Goal: Task Accomplishment & Management: Manage account settings

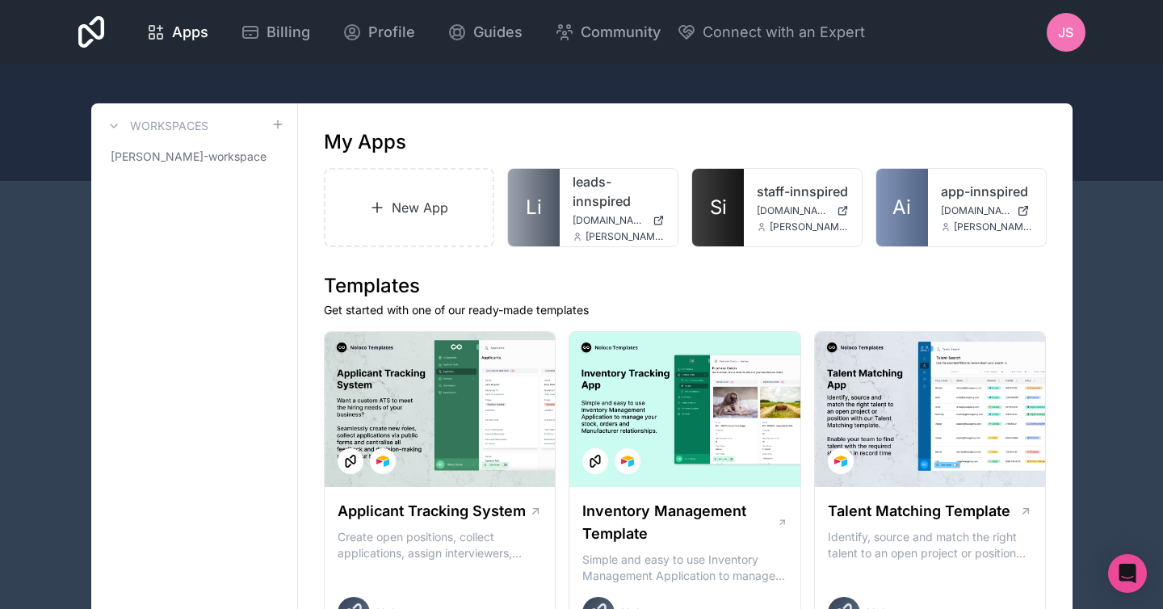
click at [1065, 34] on span "JS" at bounding box center [1065, 32] width 15 height 19
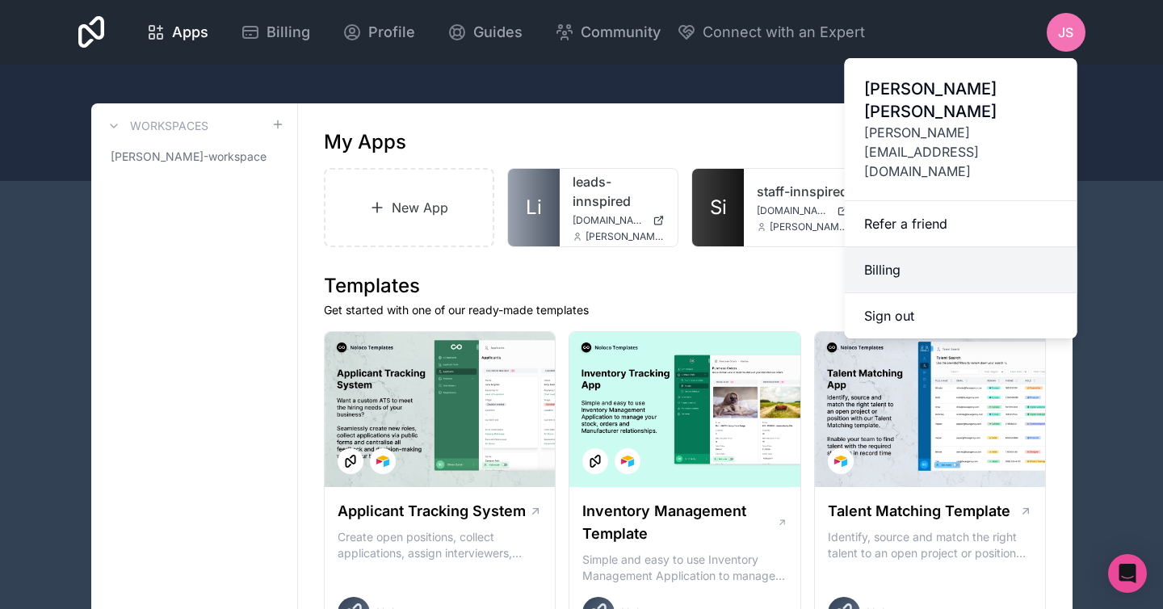
click at [892, 247] on link "Billing" at bounding box center [961, 270] width 233 height 46
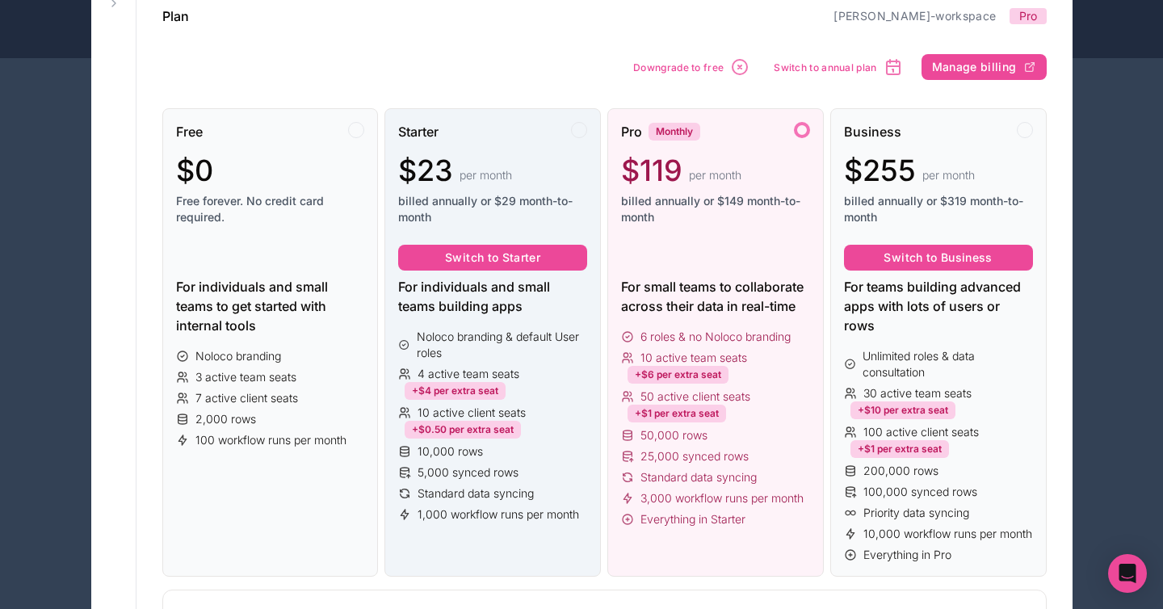
scroll to position [117, 0]
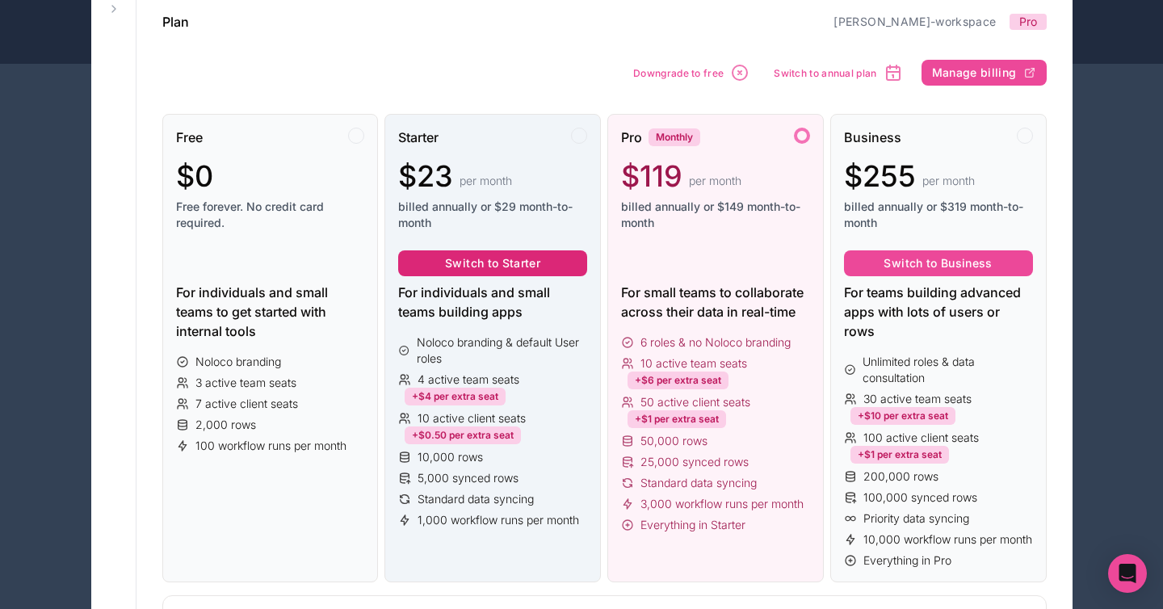
click at [494, 263] on button "Switch to Starter" at bounding box center [492, 263] width 189 height 26
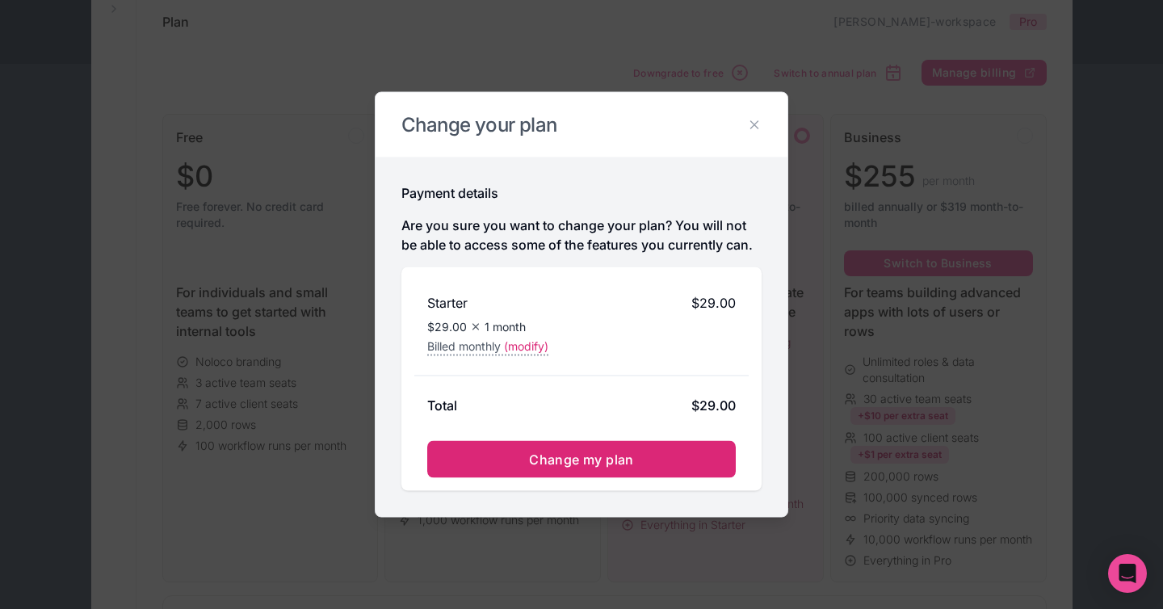
click at [552, 460] on span "Change my plan" at bounding box center [581, 460] width 105 height 16
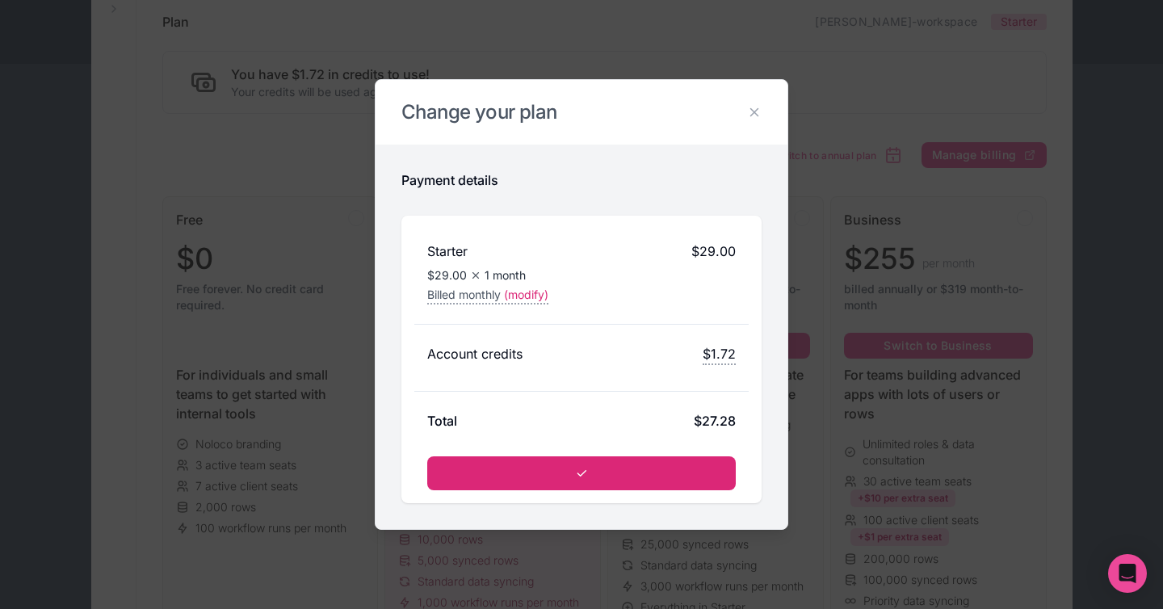
click at [591, 472] on button "submit" at bounding box center [581, 473] width 309 height 34
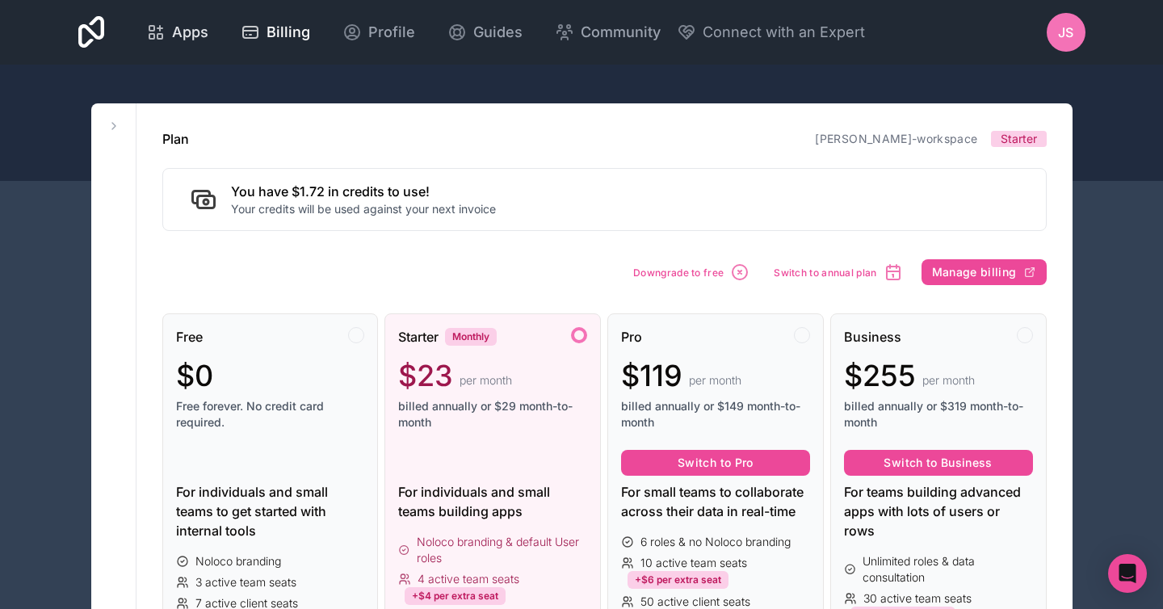
click at [195, 39] on span "Apps" at bounding box center [190, 32] width 36 height 23
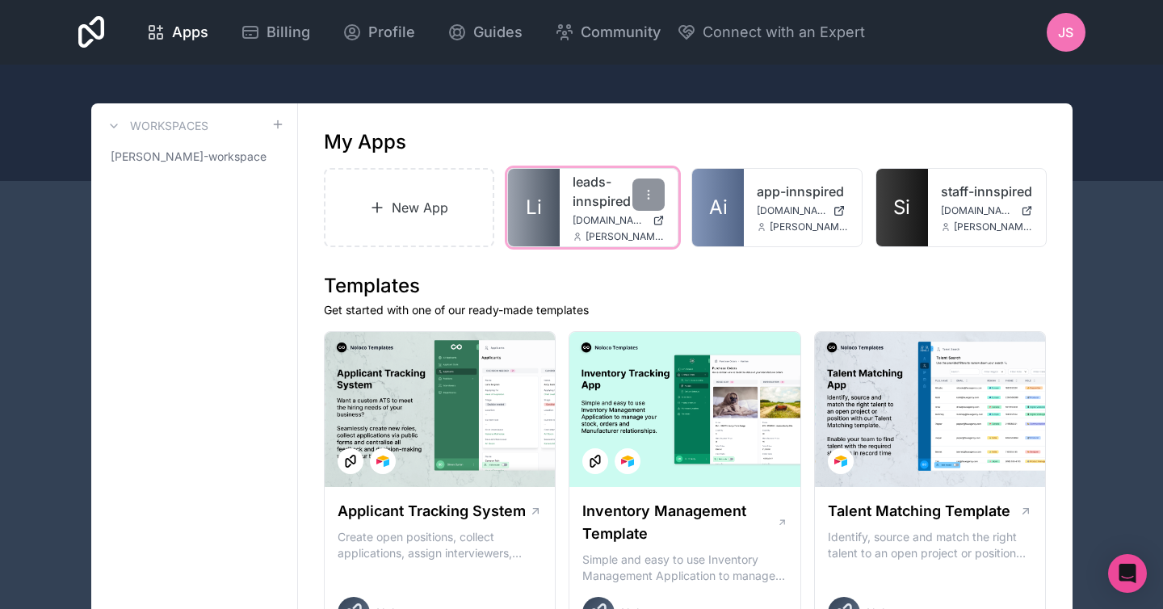
click at [600, 207] on link "leads-innspired" at bounding box center [619, 191] width 92 height 39
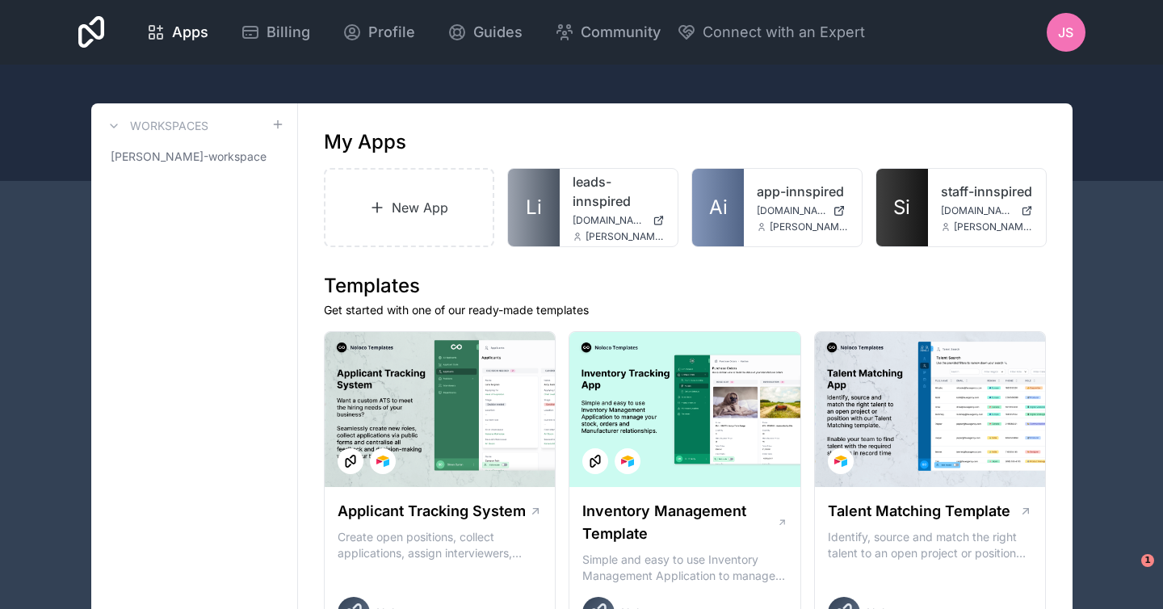
click at [1083, 36] on div "JS" at bounding box center [1066, 32] width 39 height 39
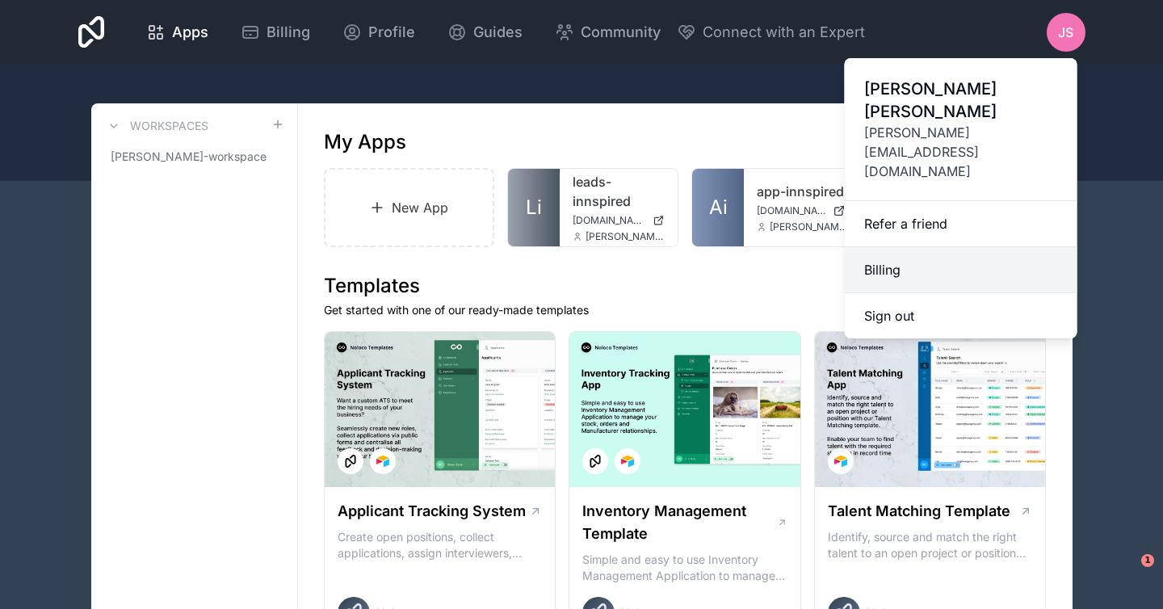
click at [907, 247] on link "Billing" at bounding box center [961, 270] width 233 height 46
